Goal: Task Accomplishment & Management: Complete application form

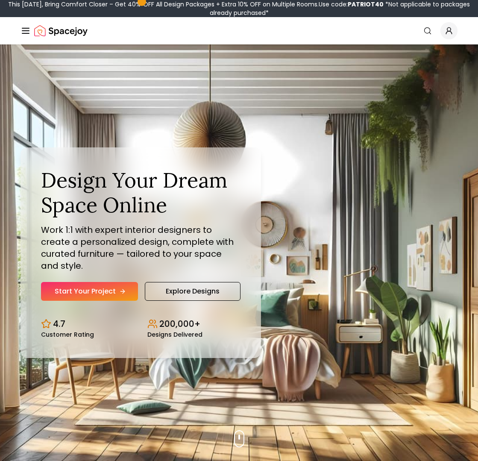
click at [84, 282] on link "Start Your Project" at bounding box center [89, 291] width 97 height 19
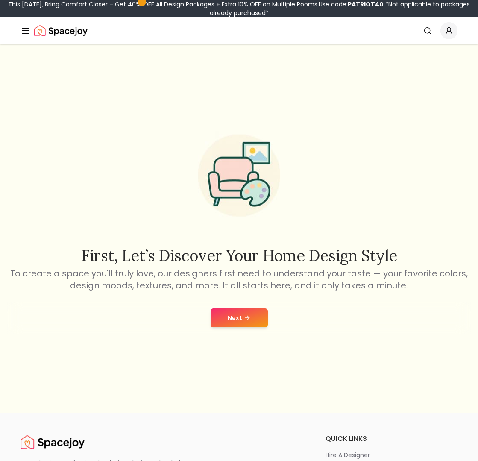
click at [225, 313] on button "Next" at bounding box center [238, 317] width 57 height 19
